Goal: Go to known website: Access a specific website the user already knows

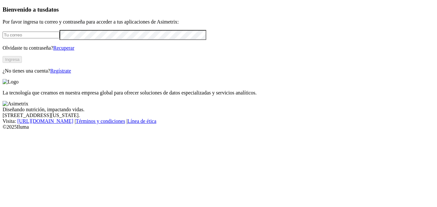
type input "[EMAIL_ADDRESS][DOMAIN_NAME]"
click at [22, 63] on button "Ingresa" at bounding box center [12, 59] width 19 height 7
